Goal: Find specific page/section: Find specific page/section

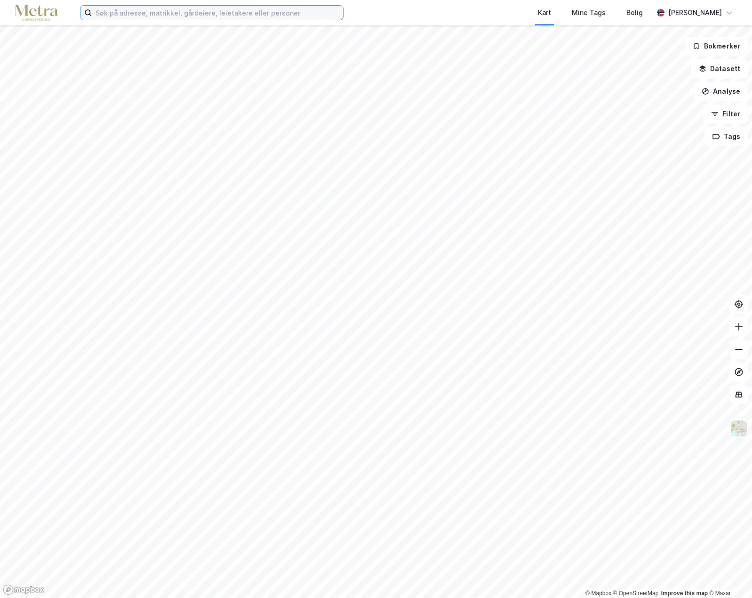
click at [147, 16] on input at bounding box center [217, 13] width 251 height 14
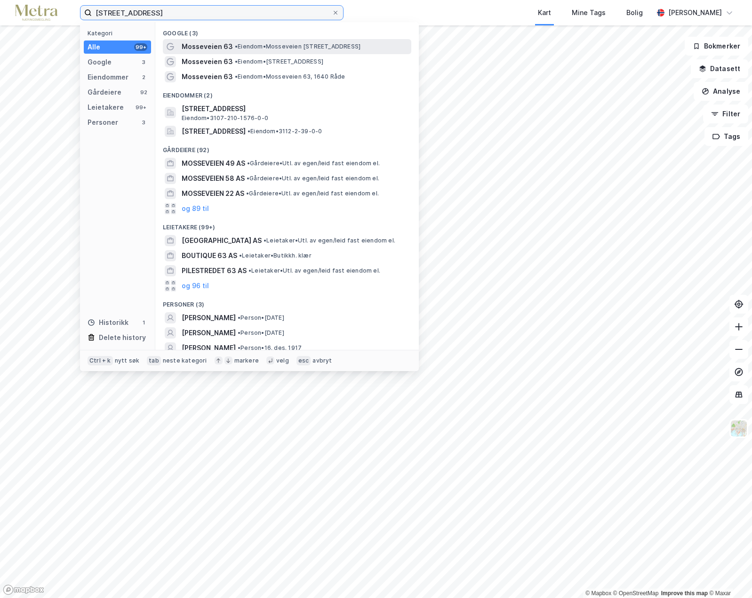
type input "[STREET_ADDRESS]"
click at [211, 48] on span "Mosseveien 63" at bounding box center [207, 46] width 51 height 11
